Goal: Navigation & Orientation: Find specific page/section

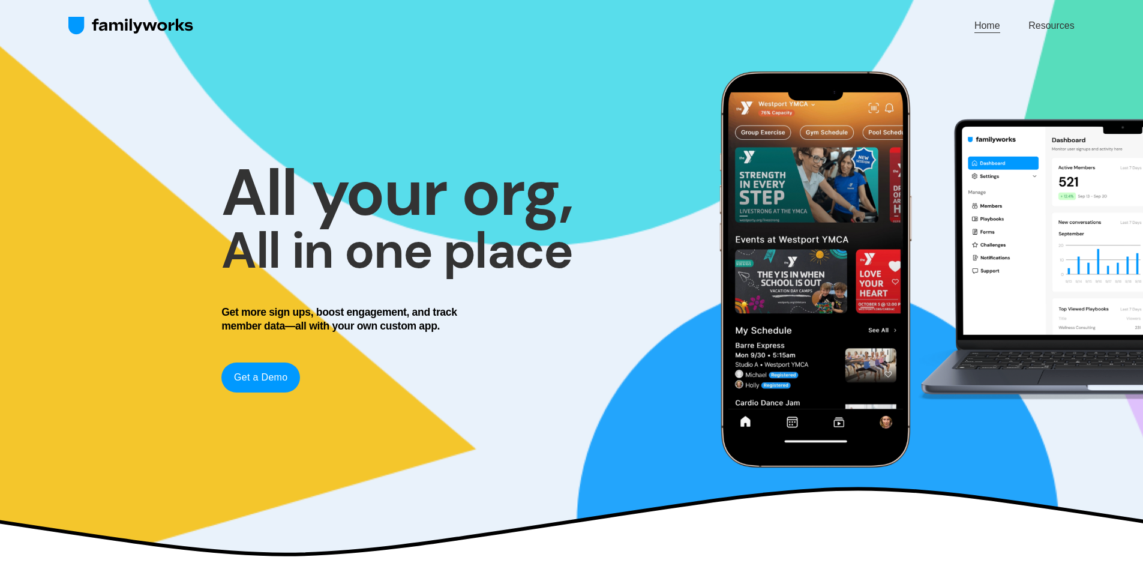
click at [992, 26] on link "Home" at bounding box center [987, 25] width 26 height 16
click at [985, 28] on link "Home" at bounding box center [987, 25] width 26 height 16
click at [1048, 25] on link "Resources" at bounding box center [1051, 25] width 46 height 16
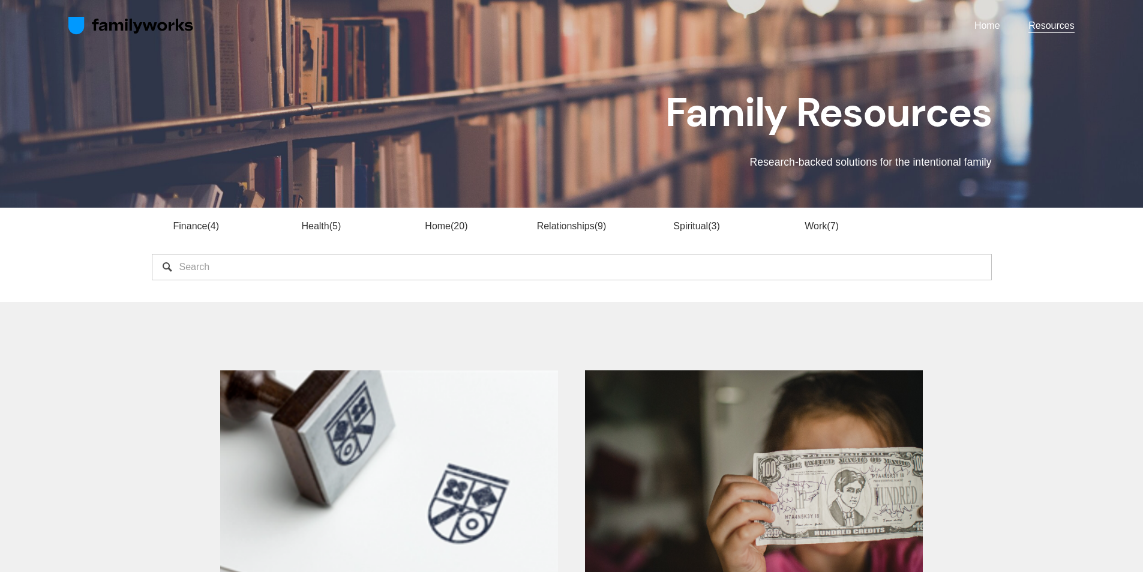
click at [983, 24] on link "Home" at bounding box center [987, 25] width 26 height 16
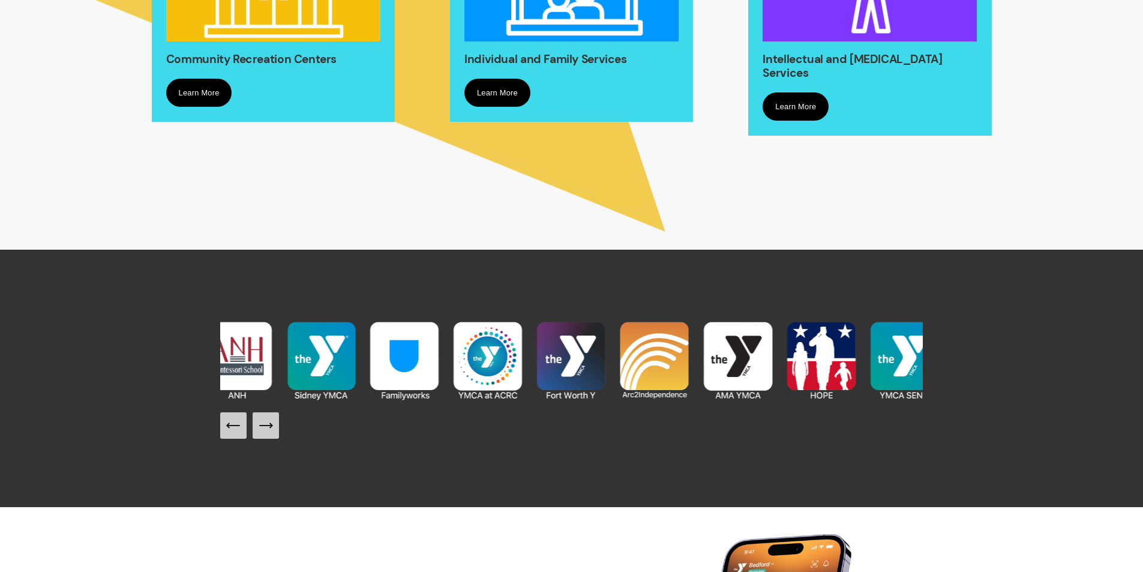
scroll to position [1200, 0]
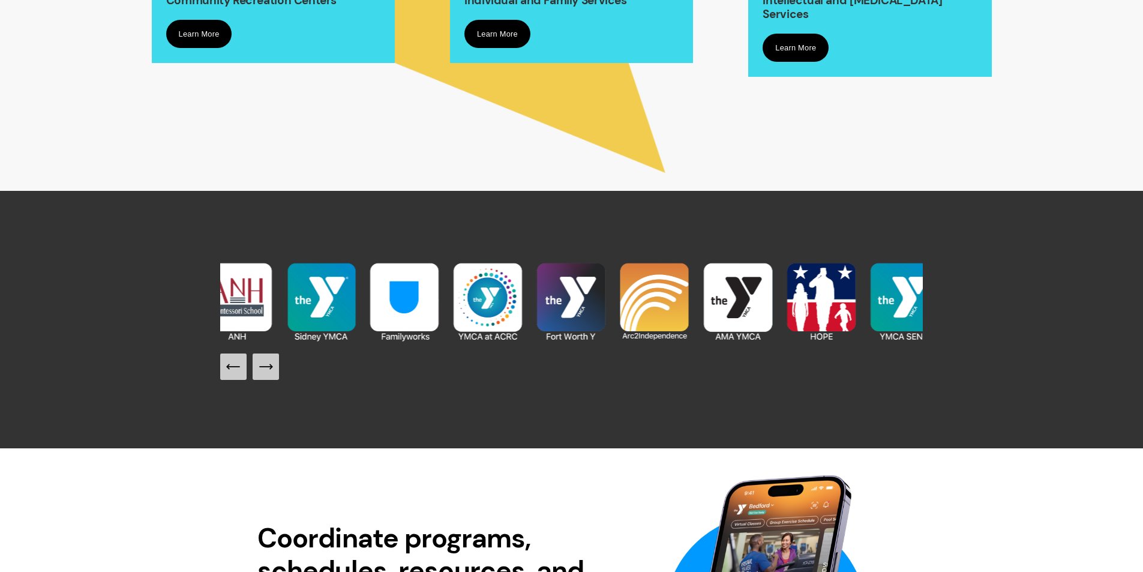
click at [737, 295] on img at bounding box center [737, 301] width 83 height 83
click at [733, 291] on img at bounding box center [737, 301] width 83 height 83
click at [733, 290] on img at bounding box center [737, 301] width 83 height 83
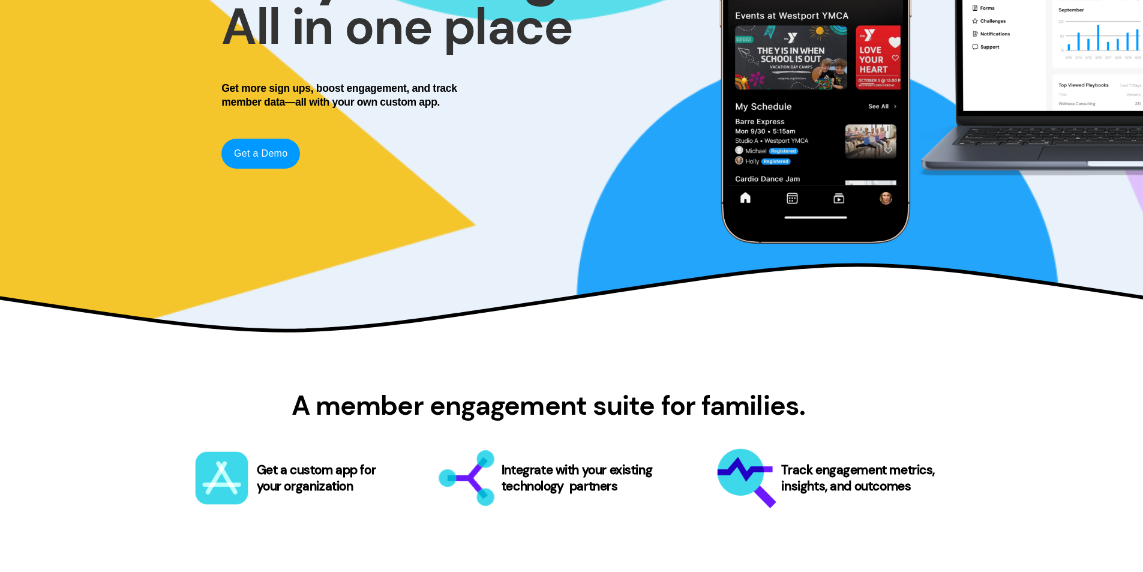
scroll to position [0, 0]
